Goal: Contribute content

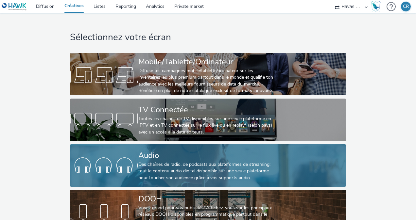
click at [166, 168] on div "Des chaînes de radio, de podcasts aux plateformes de streaming: tout le contenu…" at bounding box center [206, 171] width 137 height 20
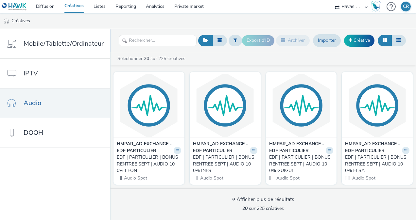
click at [150, 164] on div "EDF | PARTICULIER | BONUS RENTREE SEPT | AUDIO 100% LEON" at bounding box center [148, 164] width 62 height 20
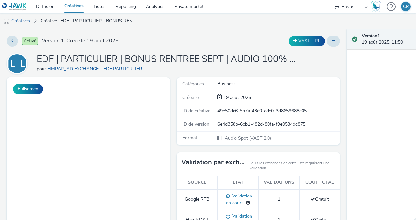
click at [190, 58] on h1 "EDF | PARTICULIER | BONUS RENTREE SEPT | AUDIO 100% LEON" at bounding box center [168, 59] width 262 height 12
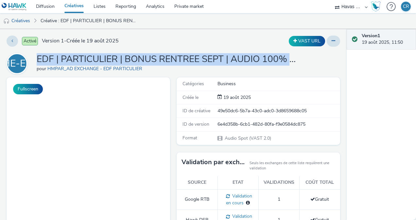
click at [190, 58] on h1 "EDF | PARTICULIER | BONUS RENTREE SEPT | AUDIO 100% LEON" at bounding box center [168, 59] width 262 height 12
copy h1 "EDF | PARTICULIER | BONUS RENTREE SEPT | AUDIO 100% LEON"
click at [25, 19] on link "Créatives" at bounding box center [16, 21] width 33 height 16
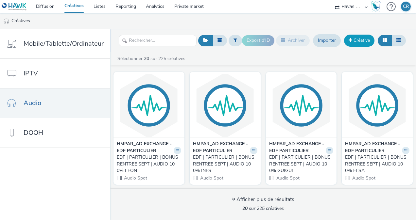
click at [359, 39] on link "Créative" at bounding box center [359, 41] width 30 height 12
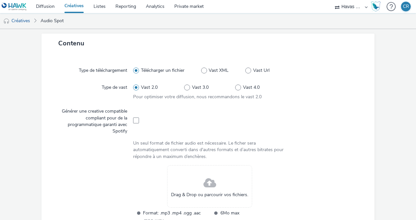
scroll to position [134, 0]
click at [134, 121] on span at bounding box center [136, 121] width 6 height 6
checkbox input "true"
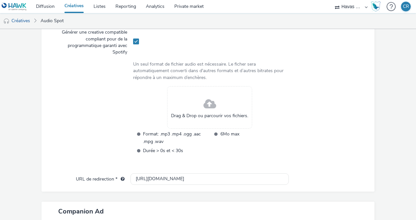
scroll to position [213, 0]
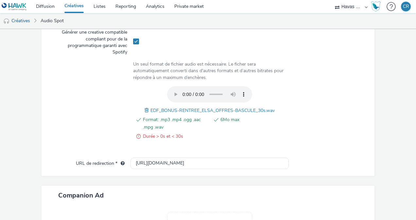
click at [144, 109] on span at bounding box center [147, 110] width 6 height 7
click at [175, 136] on span "Durée > 0s et < 30s" at bounding box center [176, 137] width 66 height 8
click at [136, 137] on span at bounding box center [138, 137] width 4 height 8
click at [140, 110] on span at bounding box center [143, 110] width 6 height 7
click at [144, 110] on span at bounding box center [147, 110] width 6 height 7
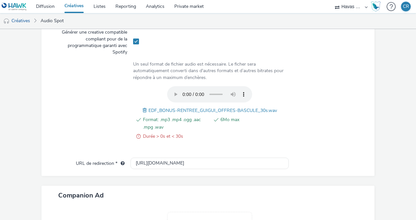
click at [143, 110] on span at bounding box center [146, 110] width 6 height 7
click at [144, 110] on span at bounding box center [147, 110] width 6 height 7
click at [138, 108] on span at bounding box center [141, 110] width 6 height 7
